Goal: Task Accomplishment & Management: Manage account settings

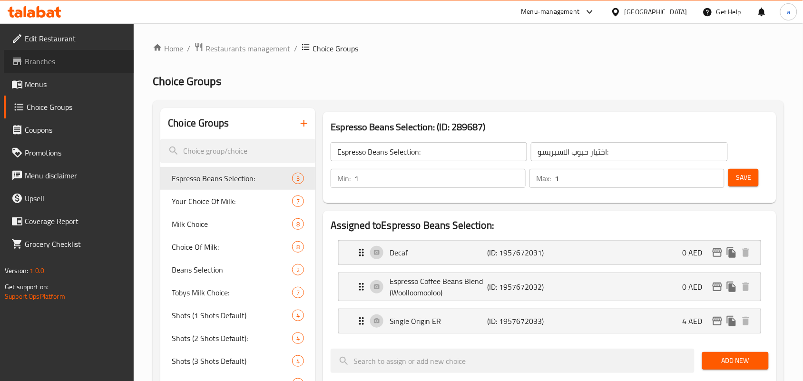
click at [46, 63] on span "Branches" at bounding box center [76, 61] width 102 height 11
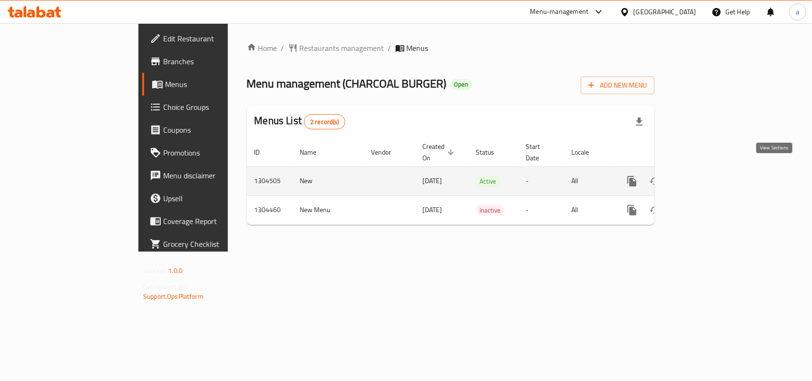
click at [705, 177] on icon "enhanced table" at bounding box center [700, 181] width 9 height 9
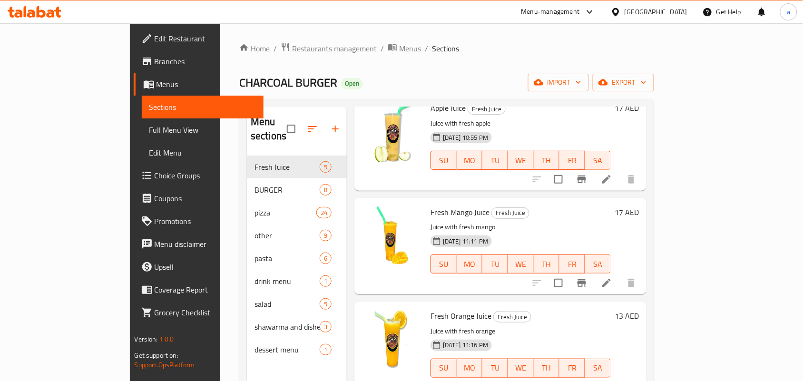
click at [239, 87] on span "CHARCOAL BURGER" at bounding box center [288, 82] width 98 height 21
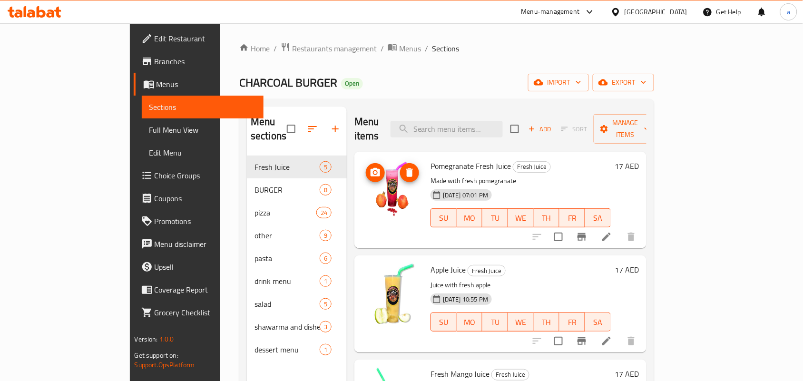
click at [362, 172] on img at bounding box center [392, 189] width 61 height 61
click at [155, 37] on span "Edit Restaurant" at bounding box center [206, 38] width 102 height 11
